Goal: Task Accomplishment & Management: Manage account settings

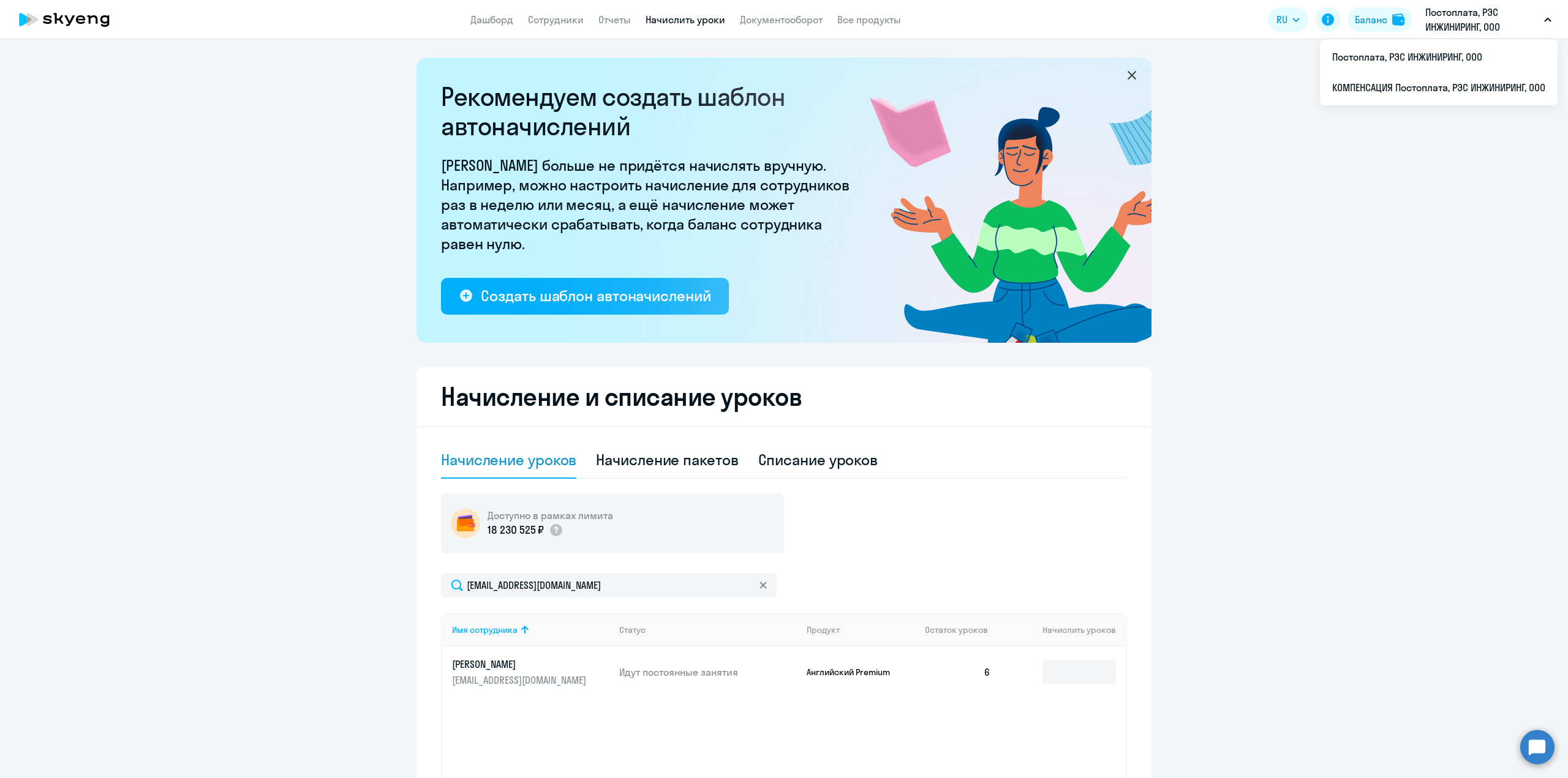
select select "10"
click at [1414, 53] on li "Постоплата, РЭС ИНЖИНИРИНГ, ООО" at bounding box center [1438, 57] width 237 height 30
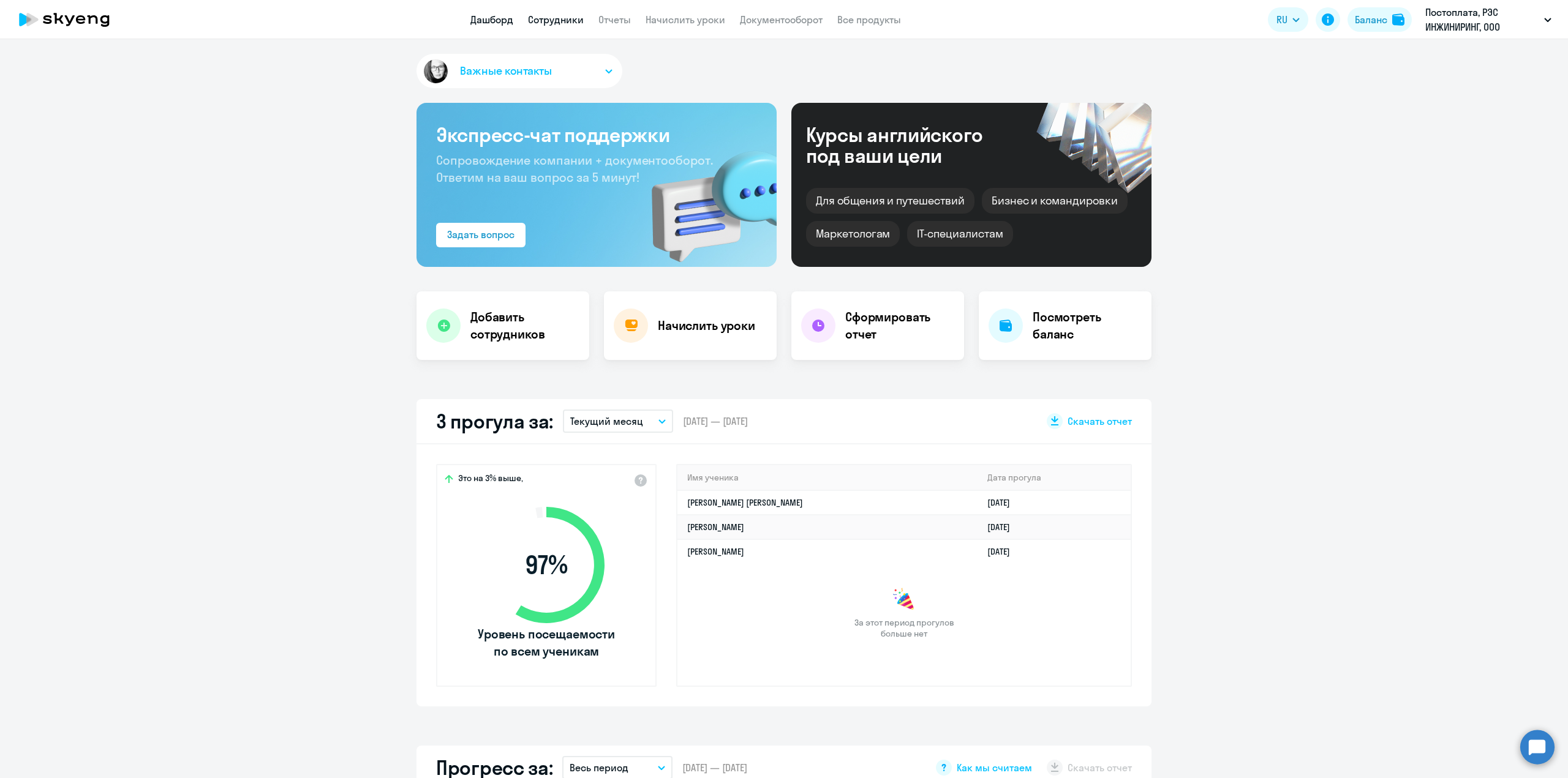
click at [567, 24] on link "Сотрудники" at bounding box center [556, 19] width 56 height 12
select select "30"
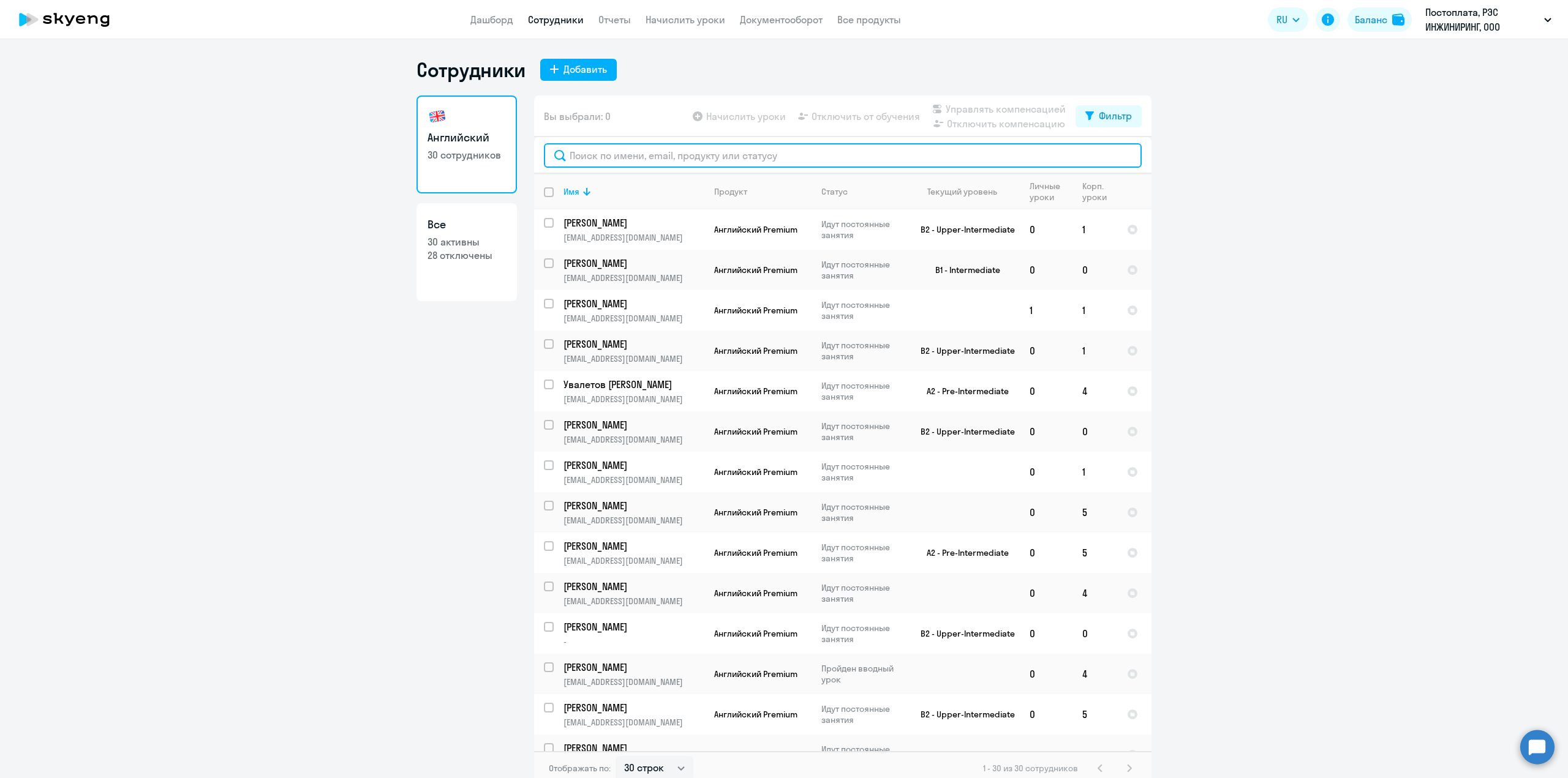
click at [639, 158] on input "text" at bounding box center [843, 155] width 598 height 24
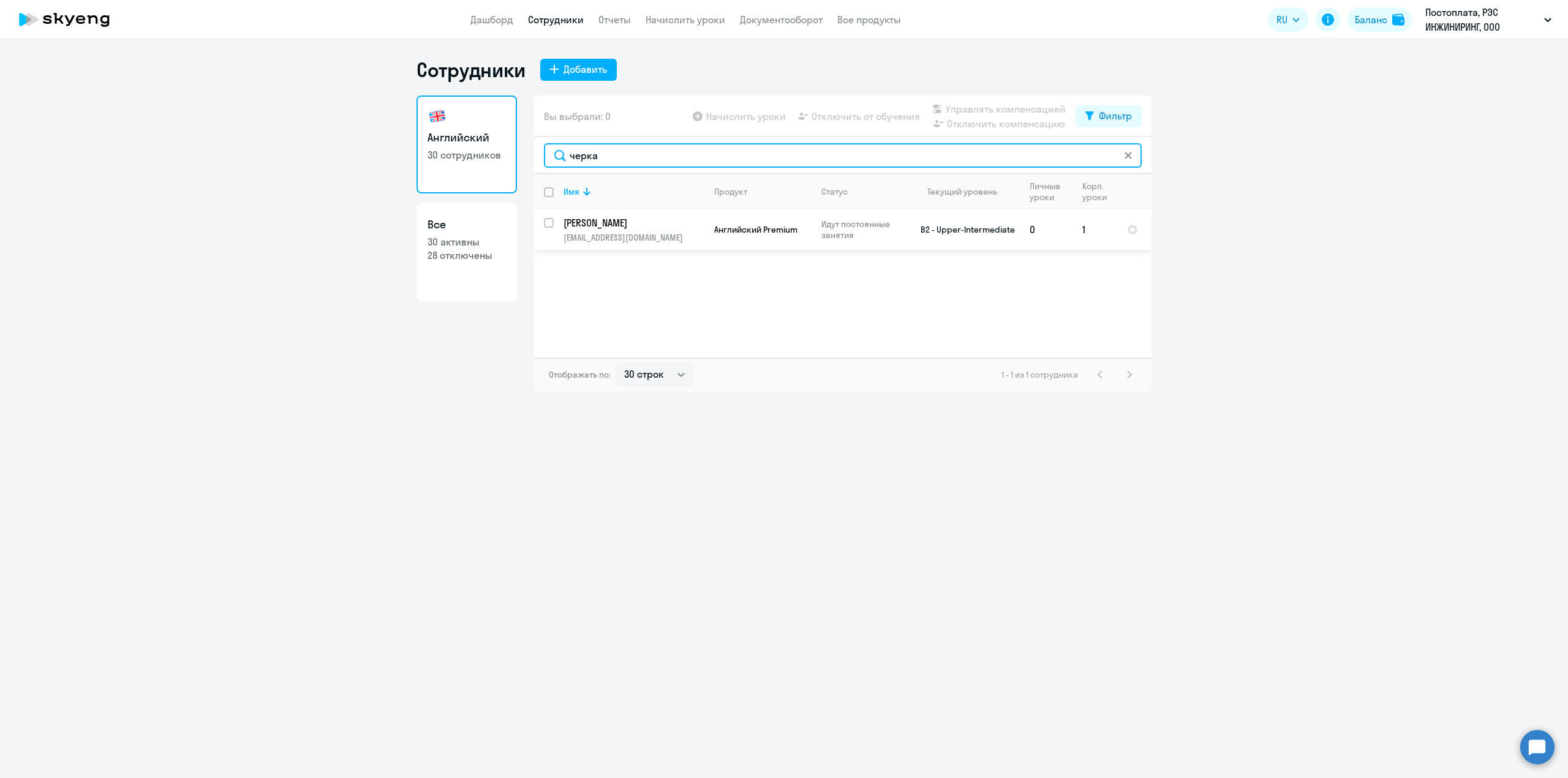
type input "черка"
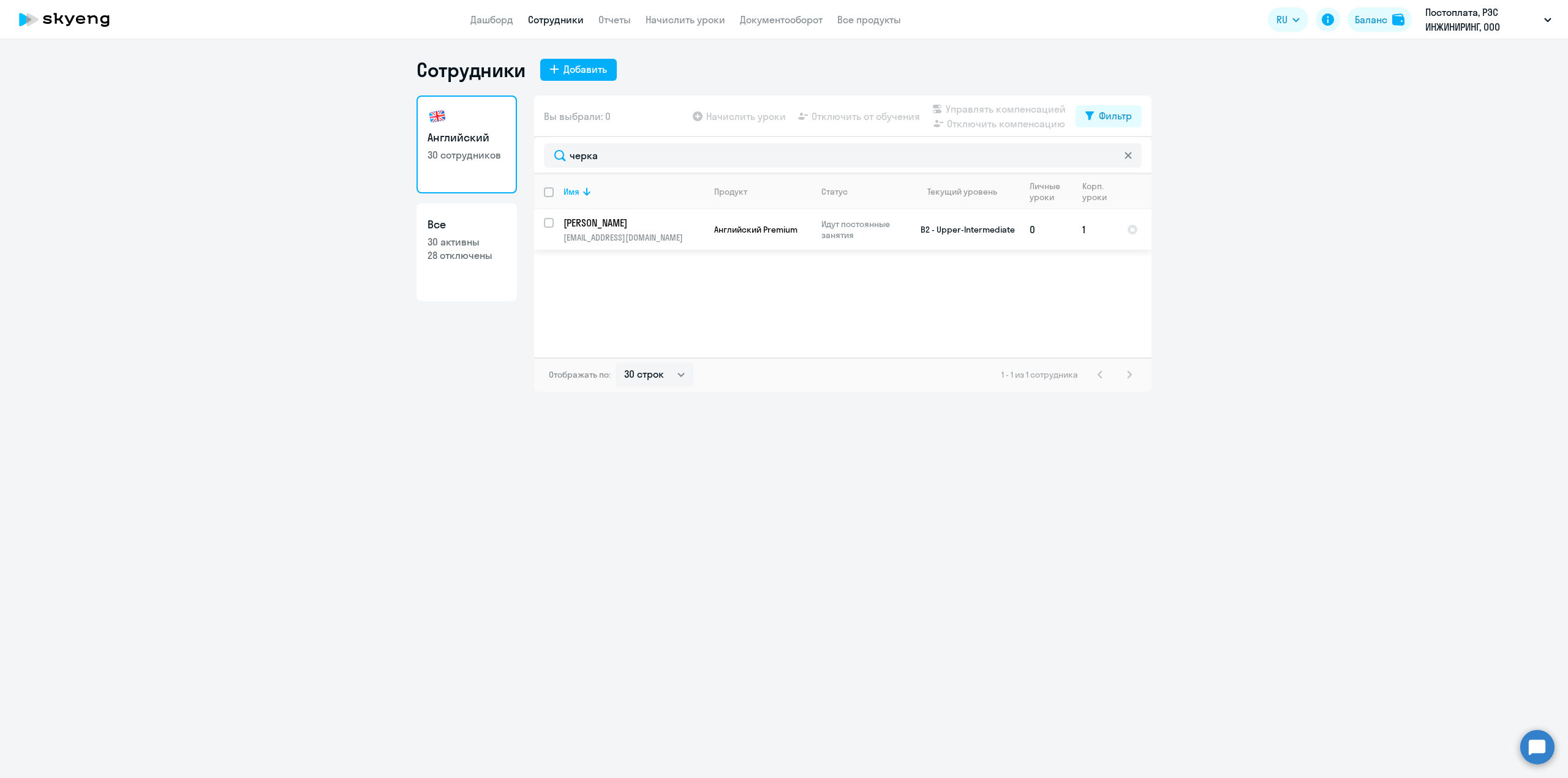
click at [549, 223] on input "select row 21438530" at bounding box center [556, 230] width 24 height 24
checkbox input "true"
click at [724, 113] on span "Начислить уроки" at bounding box center [745, 116] width 80 height 15
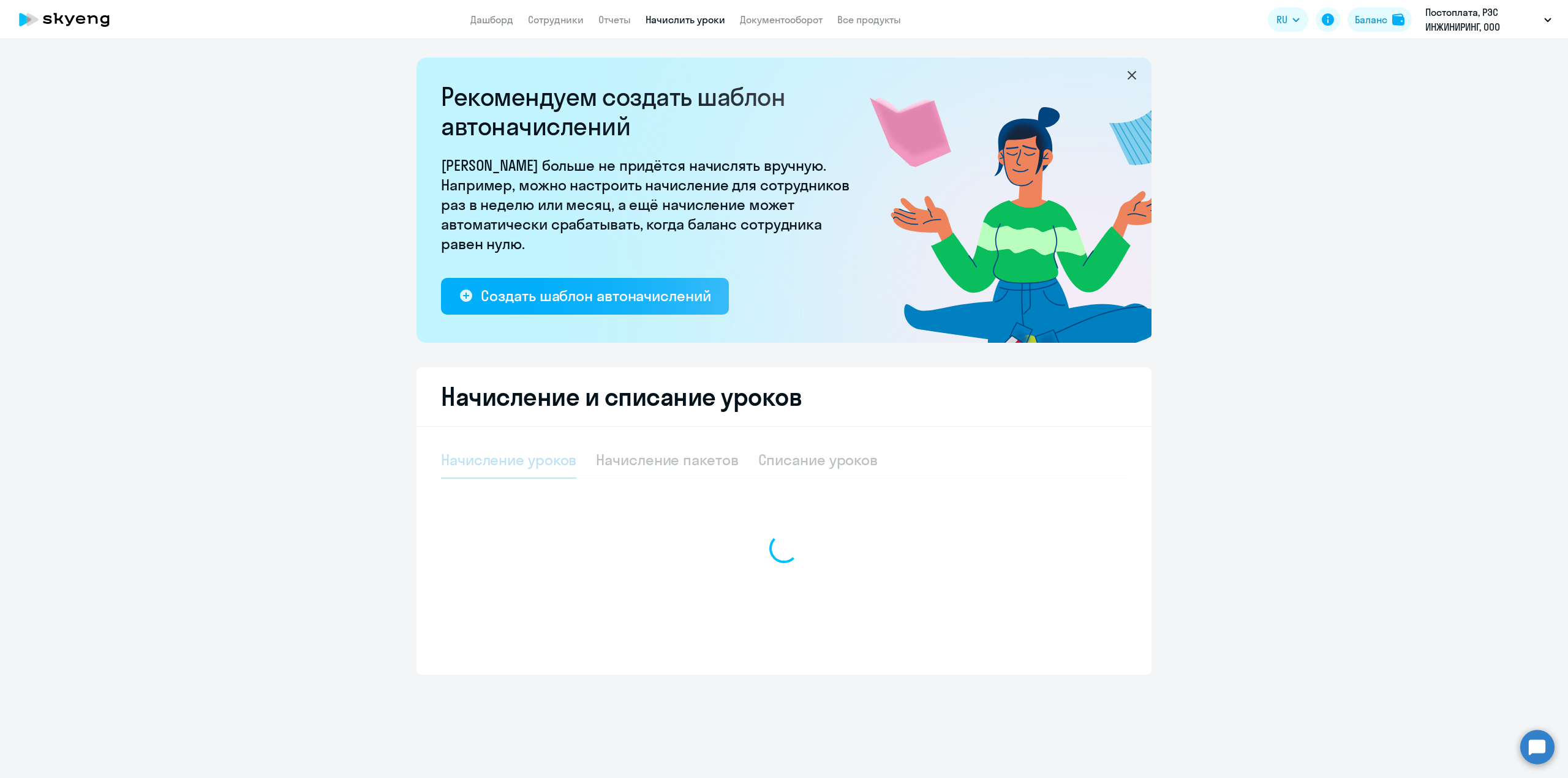
select select "10"
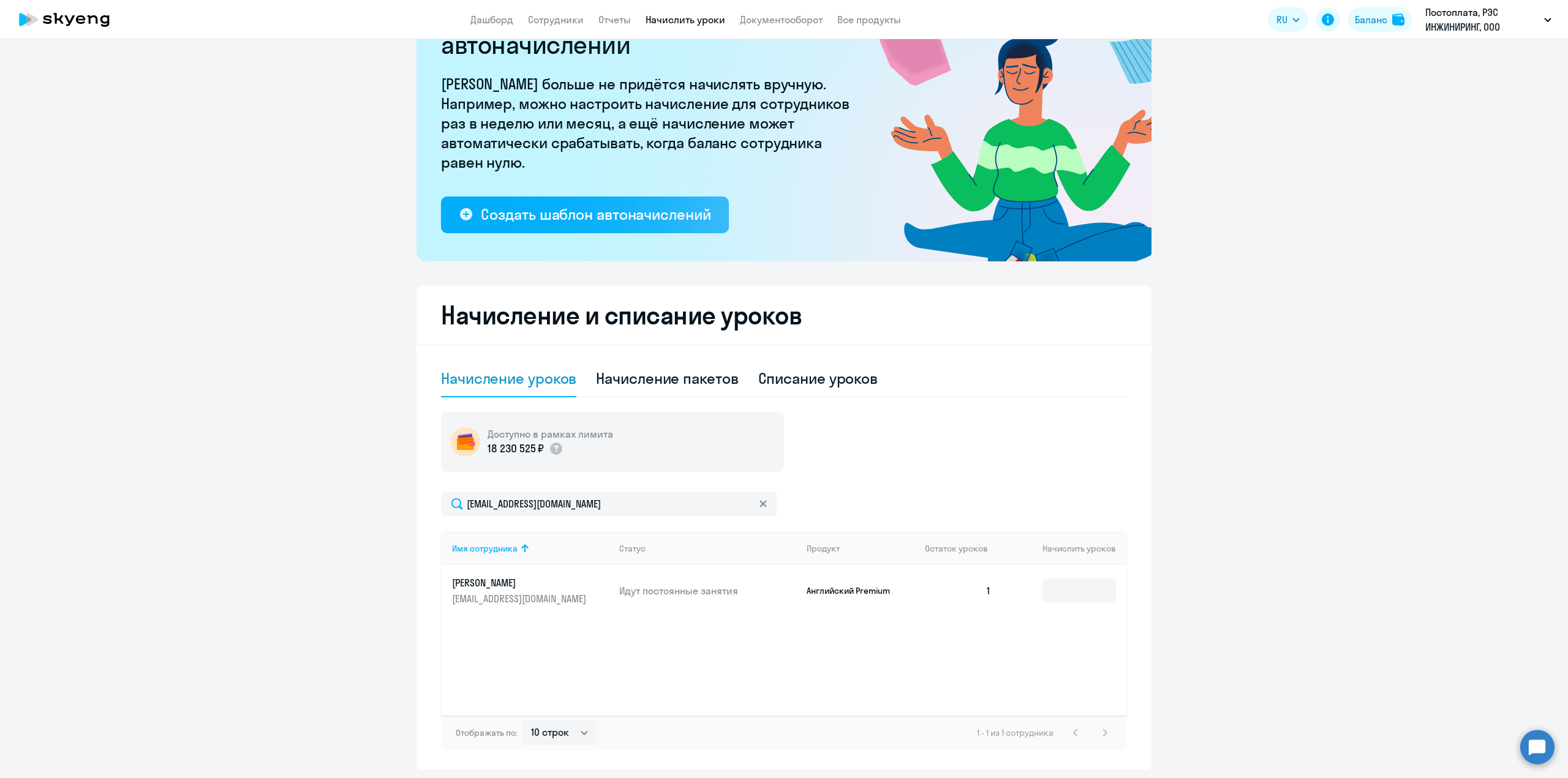
scroll to position [122, 0]
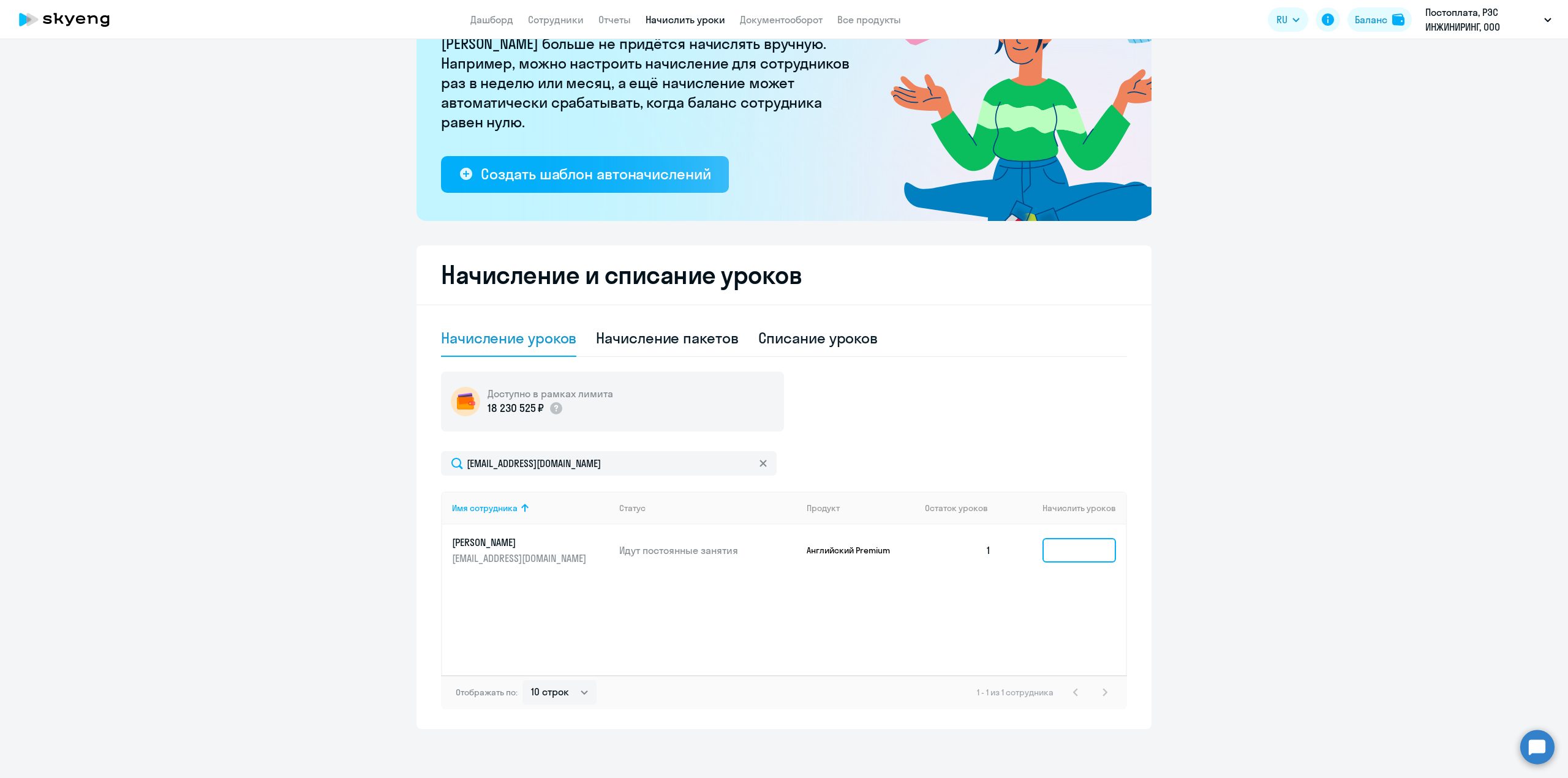
click at [1062, 550] on input at bounding box center [1079, 550] width 73 height 24
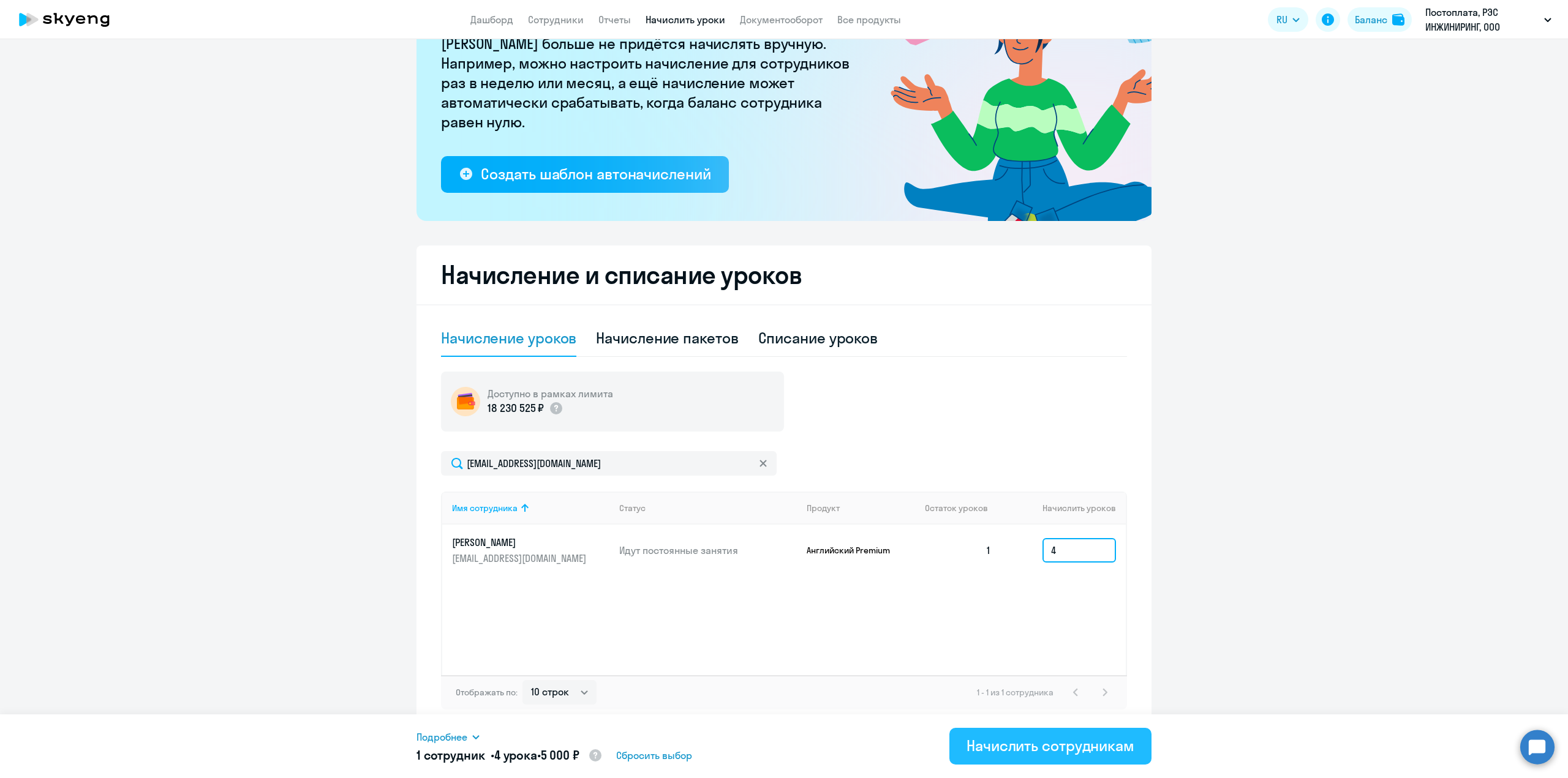
type input "4"
click at [1062, 749] on div "Начислить сотрудникам" at bounding box center [1050, 745] width 167 height 19
